Goal: Transaction & Acquisition: Purchase product/service

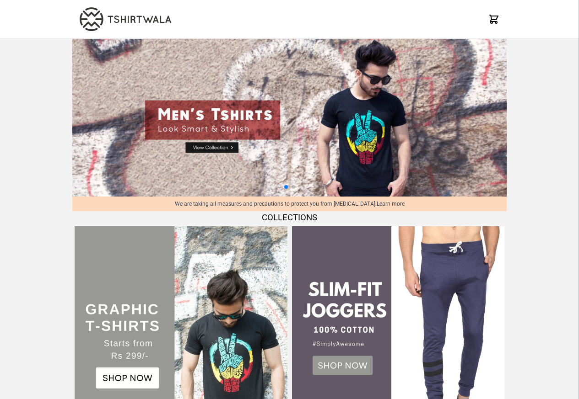
click at [206, 150] on img at bounding box center [289, 118] width 434 height 158
select select "*********"
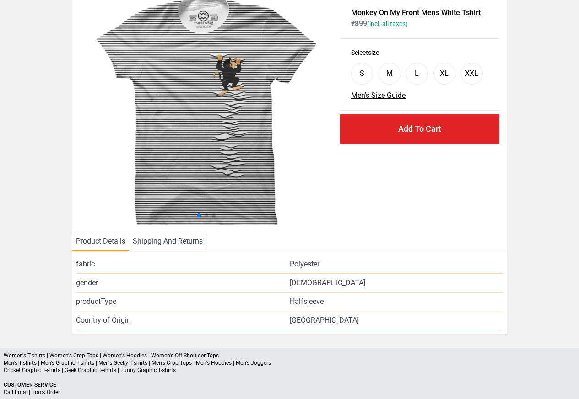
scroll to position [111, 0]
